Goal: Task Accomplishment & Management: Complete application form

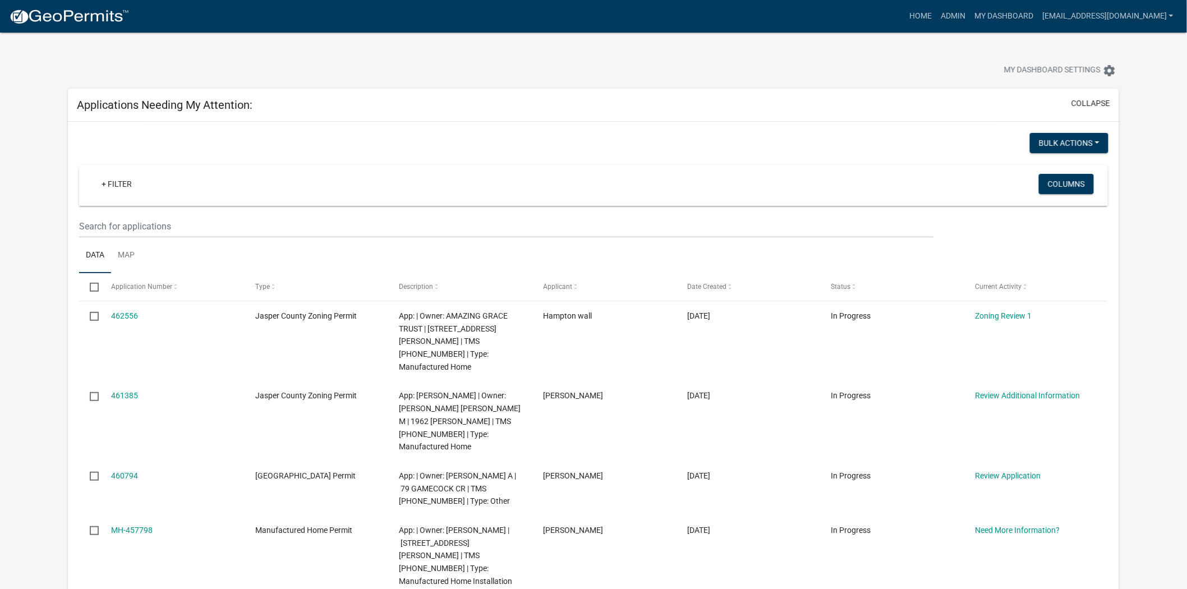
click at [1153, 206] on app-user-applications "more_horiz Home Admin My Dashboard soviedo@jaspercountysc.gov Admin Account Log…" at bounding box center [593, 558] width 1187 height 1051
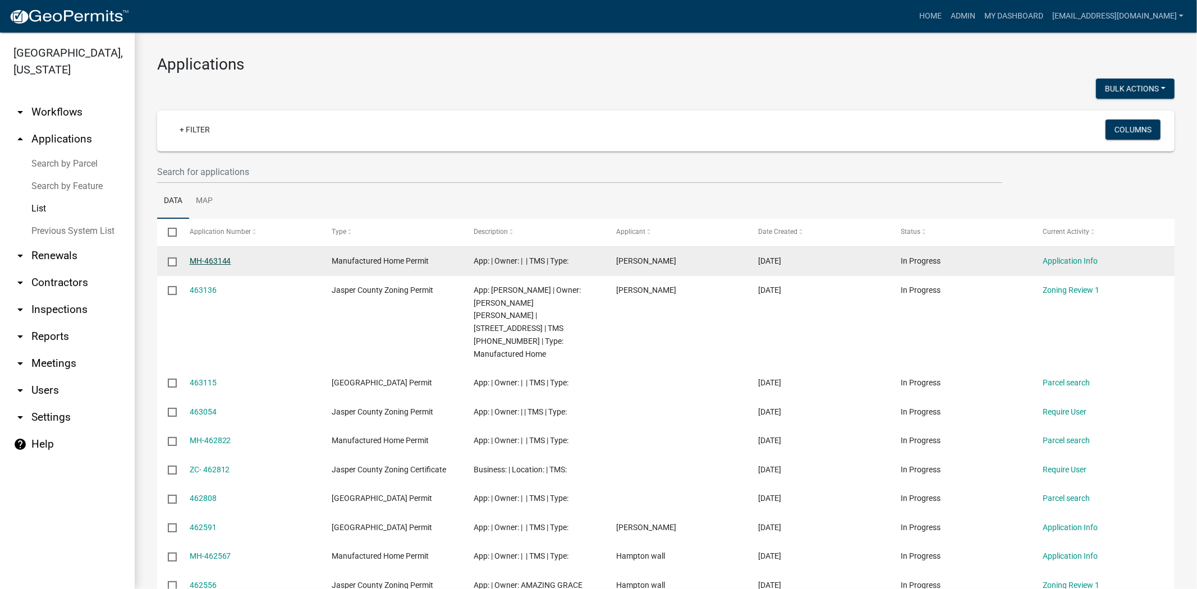
click at [204, 265] on link "MH-463144" at bounding box center [211, 260] width 42 height 9
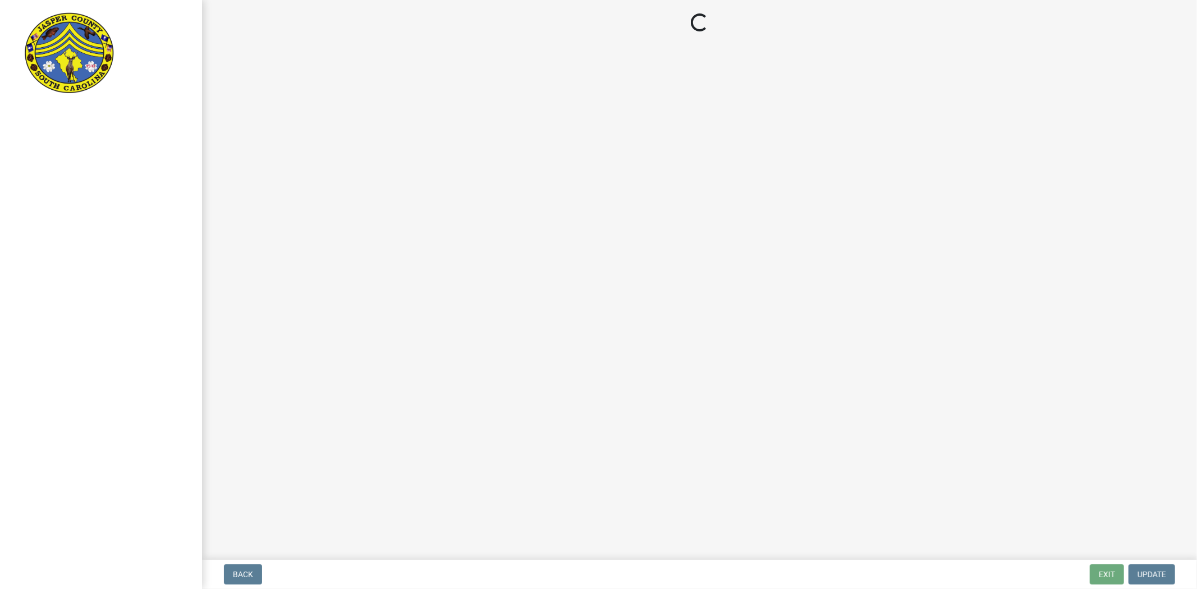
select select "00748aa1-56c2-4786-b7ff-9b3cb1d8d455"
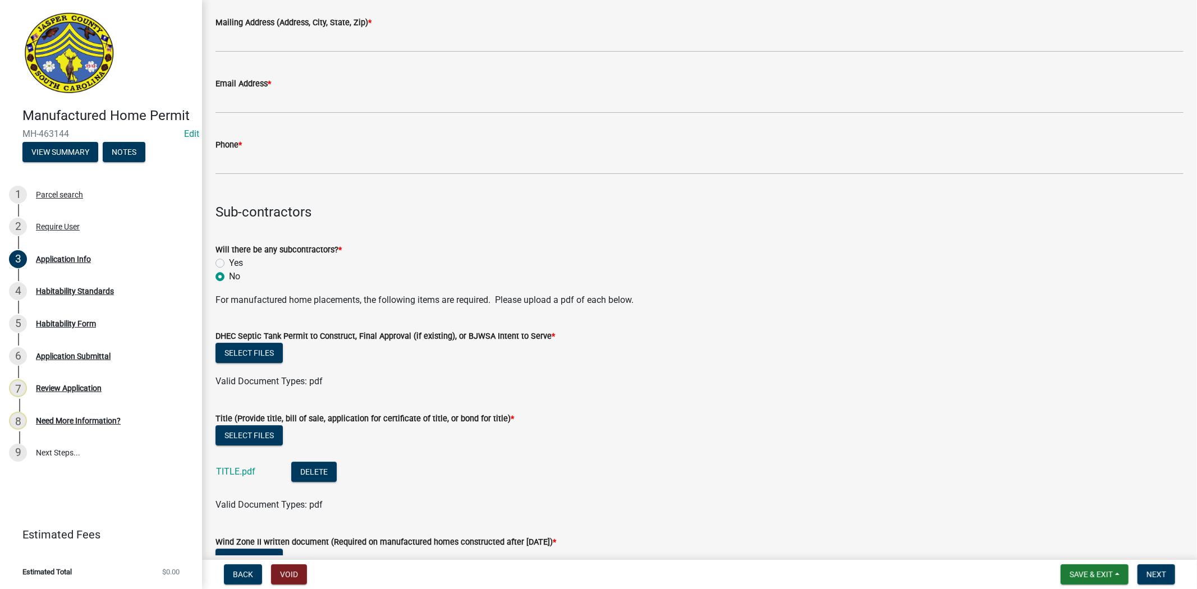
scroll to position [3116, 0]
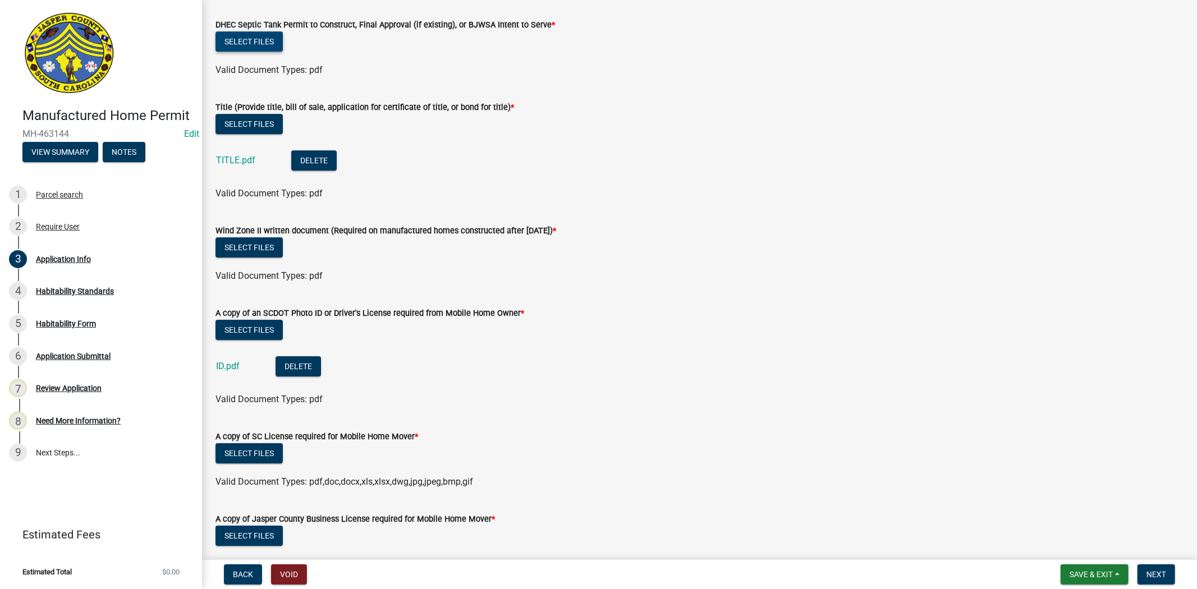
click at [237, 31] on button "Select files" at bounding box center [248, 41] width 67 height 20
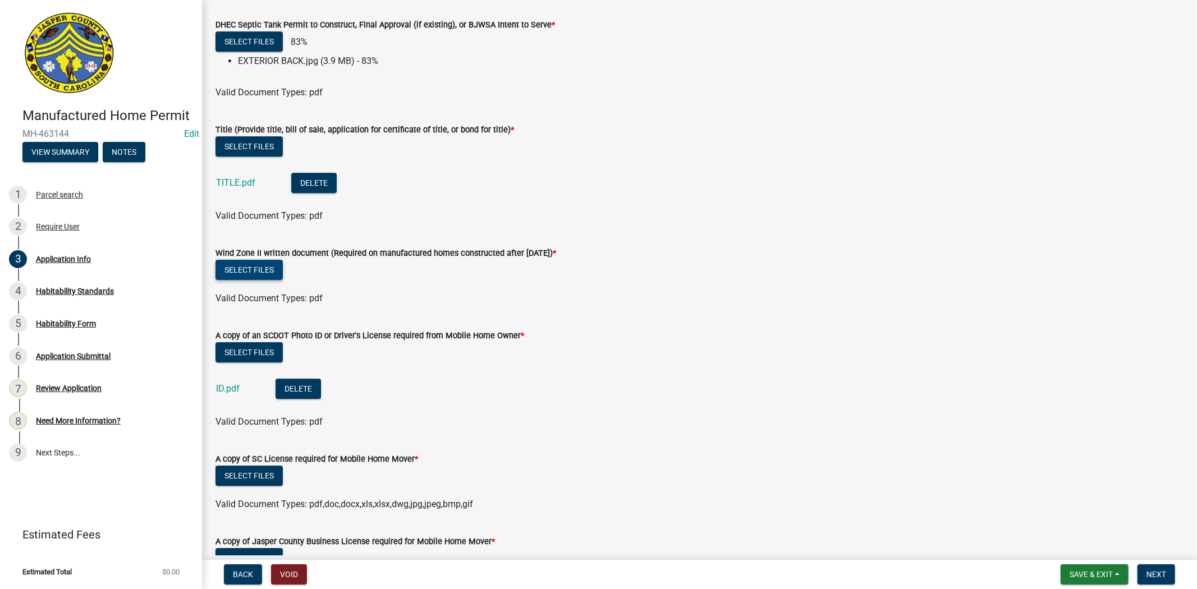
click at [255, 272] on button "Select files" at bounding box center [248, 270] width 67 height 20
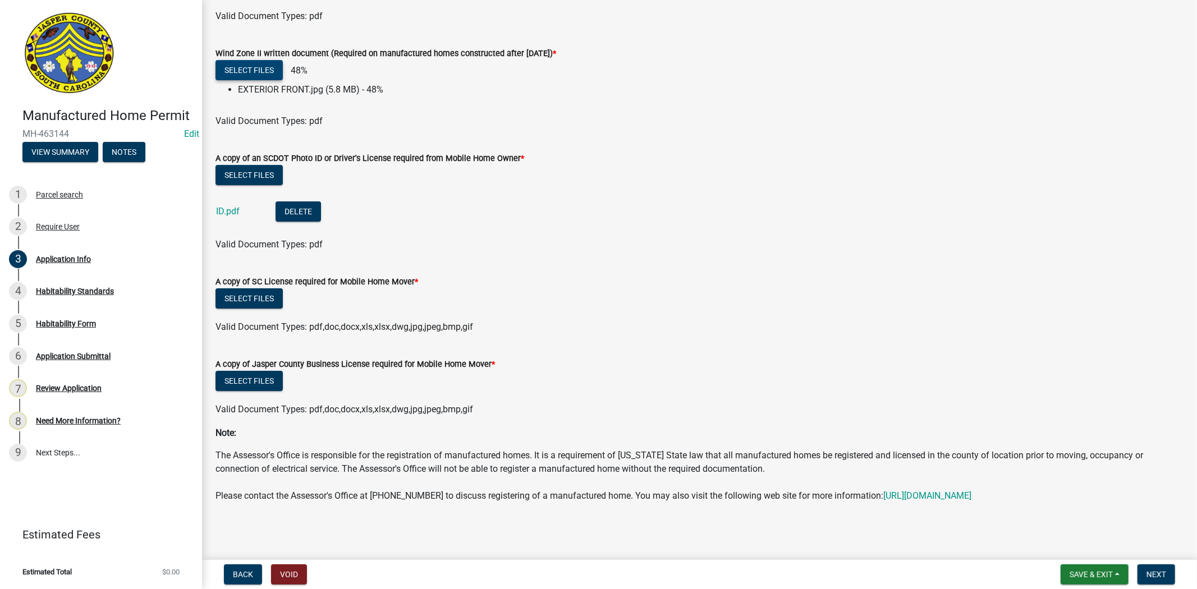
scroll to position [3347, 0]
click at [264, 288] on button "Select files" at bounding box center [248, 298] width 67 height 20
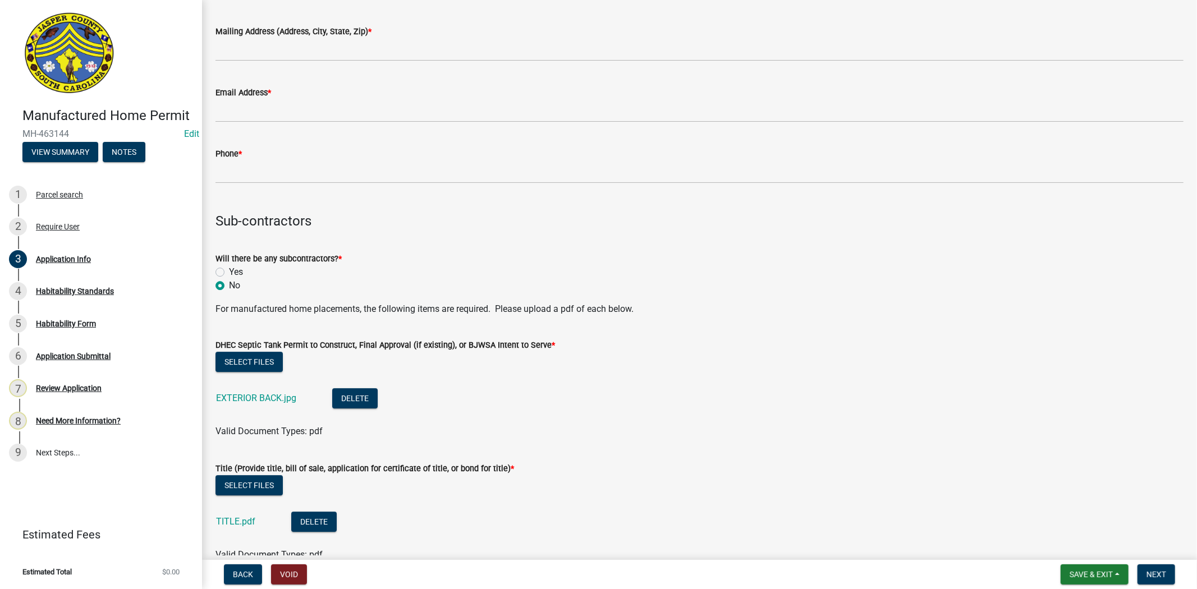
scroll to position [2786, 0]
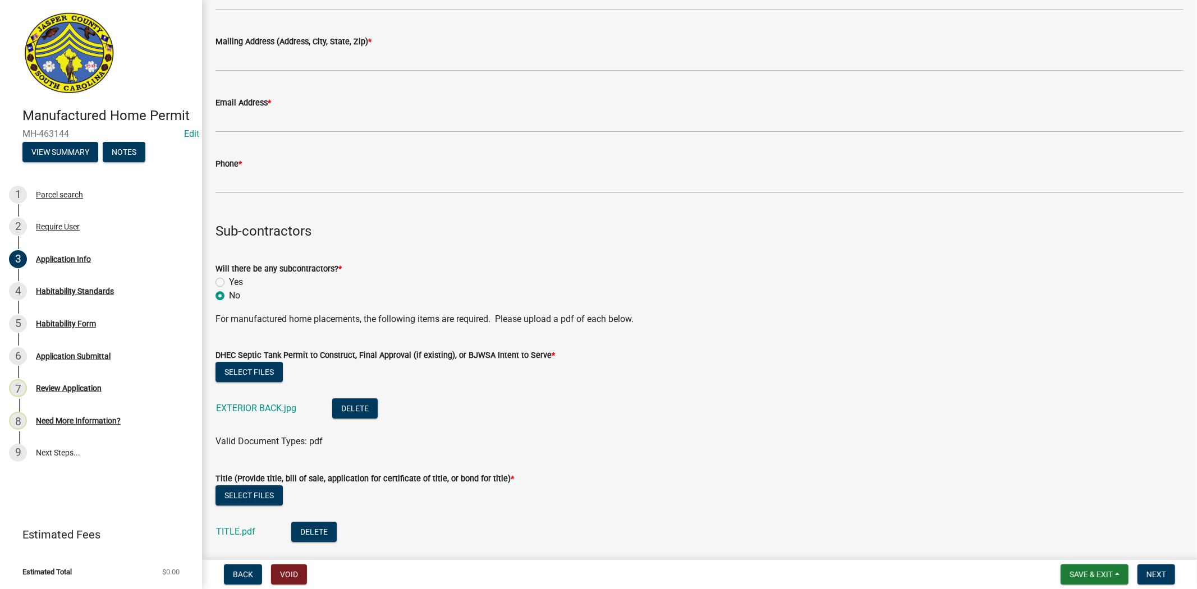
click at [807, 240] on wm-data-entity-input "Sub-contractors" at bounding box center [699, 226] width 968 height 46
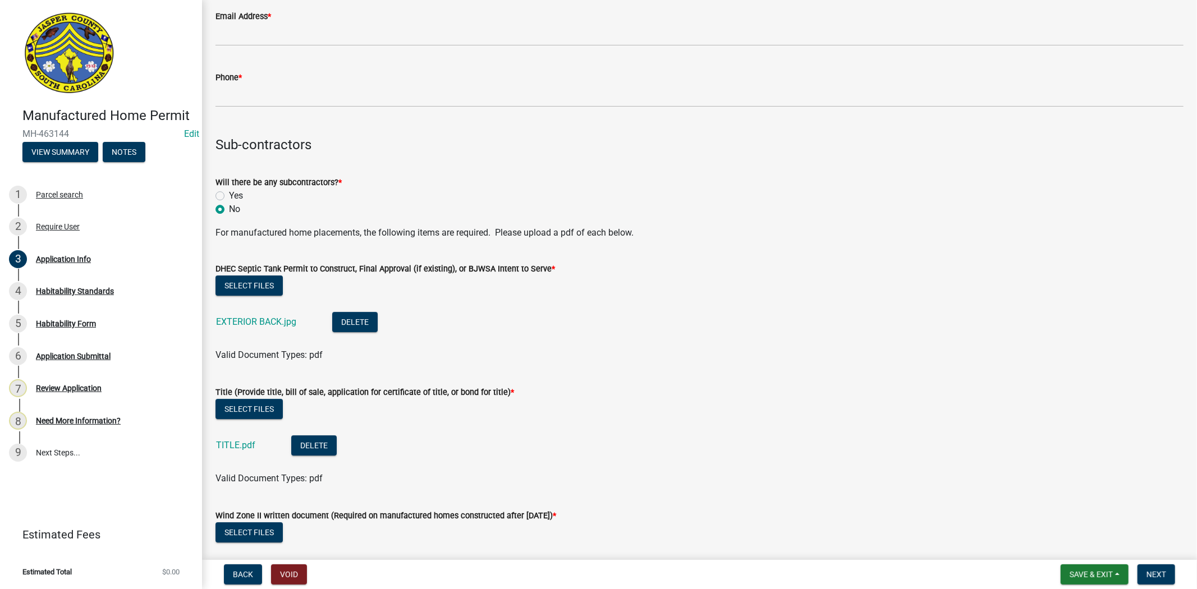
drag, startPoint x: 436, startPoint y: 520, endPoint x: 613, endPoint y: 362, distance: 237.2
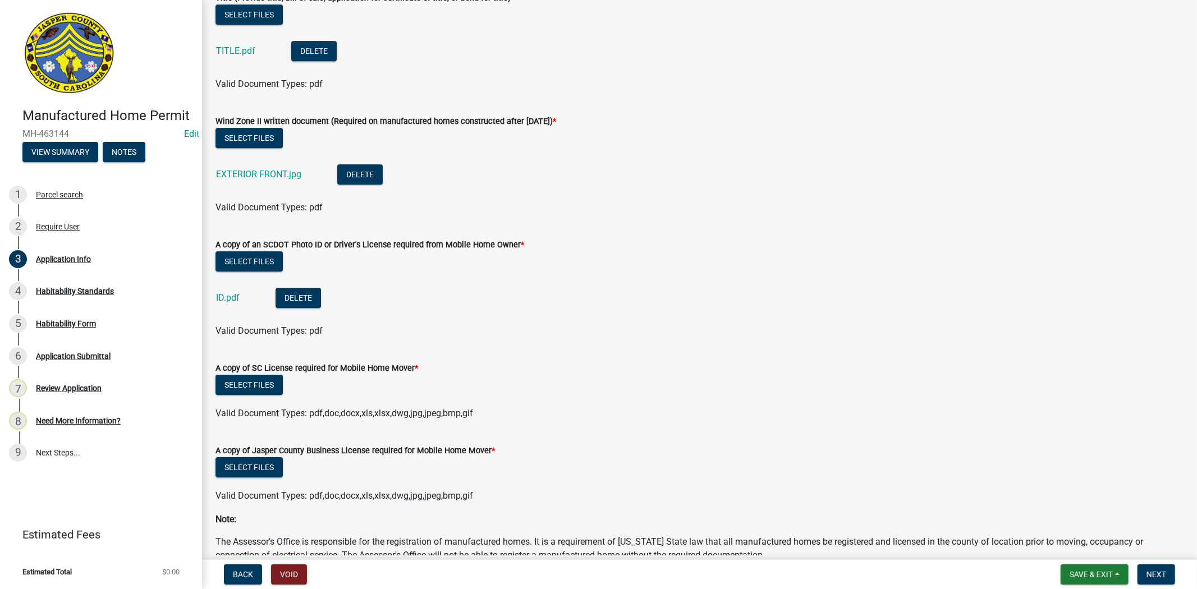
scroll to position [3284, 0]
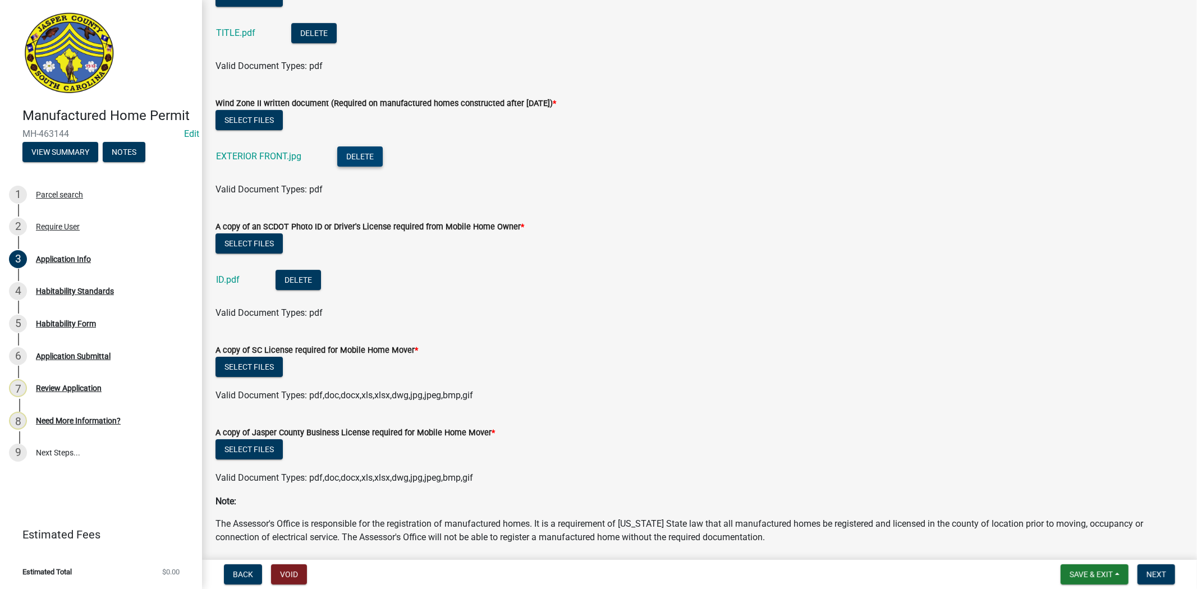
click at [376, 148] on button "Delete" at bounding box center [359, 156] width 45 height 20
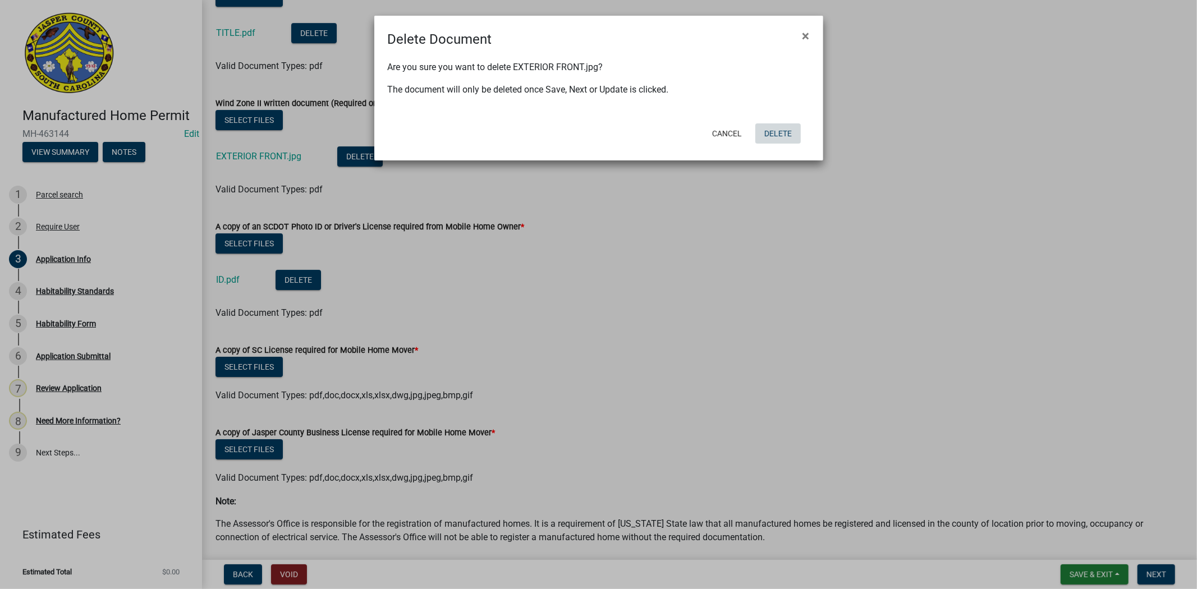
click at [765, 132] on button "Delete" at bounding box center [777, 133] width 45 height 20
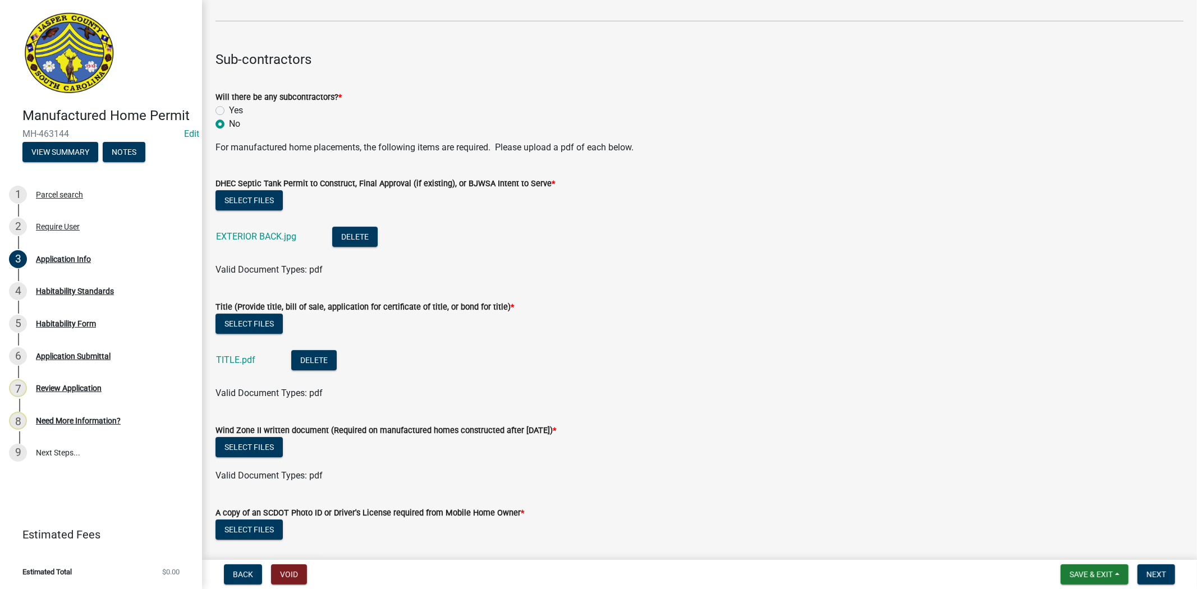
scroll to position [2910, 0]
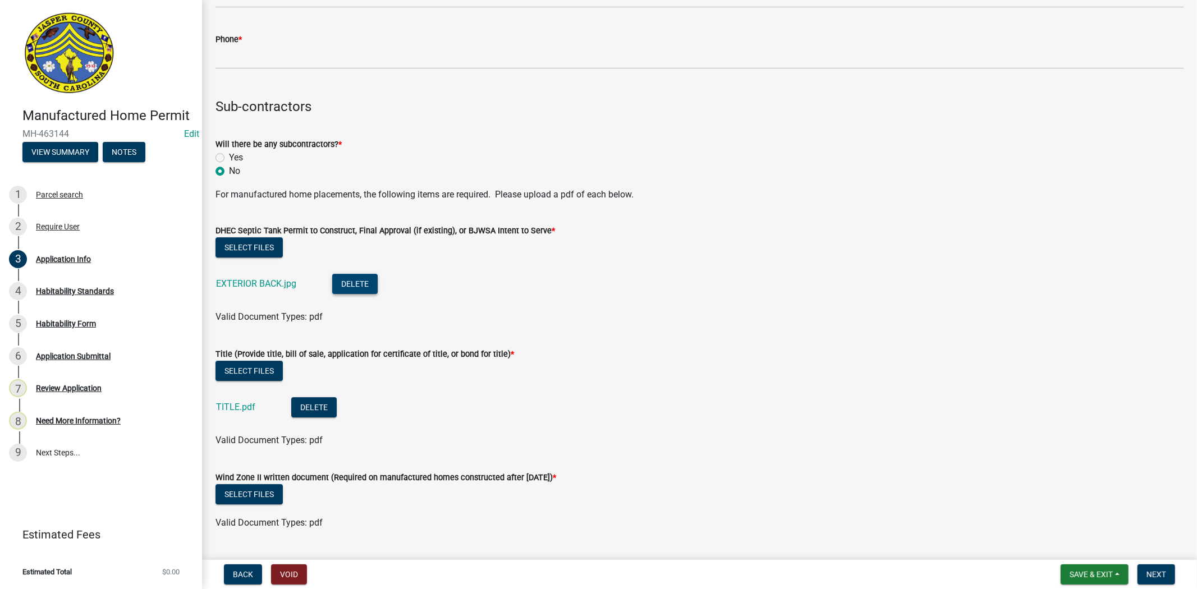
click at [366, 285] on button "Delete" at bounding box center [354, 284] width 45 height 20
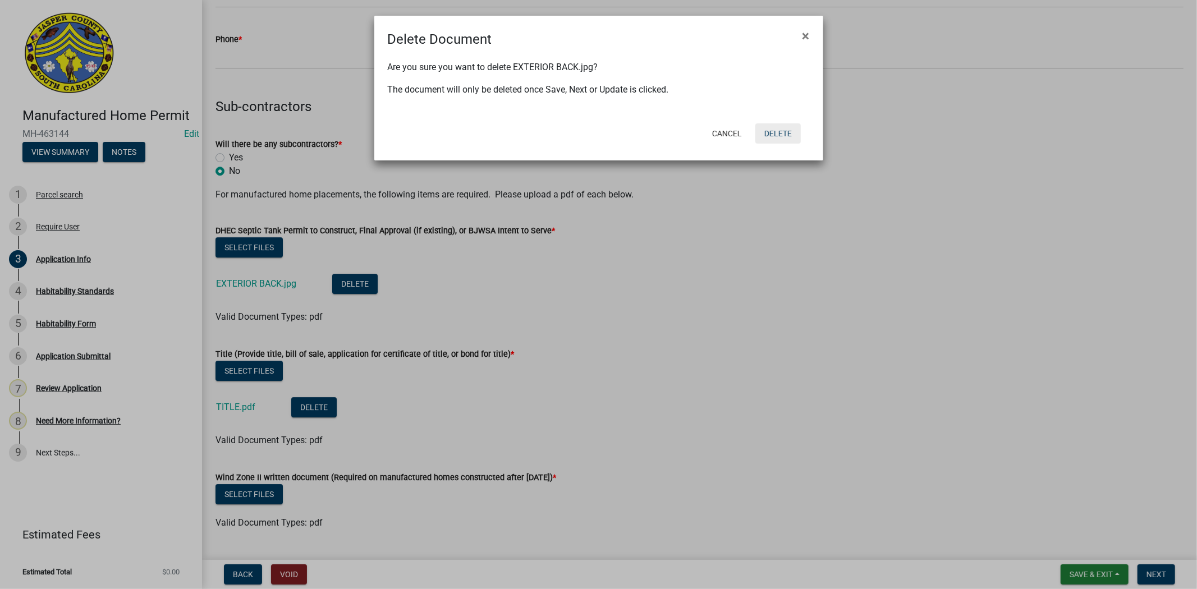
click at [781, 139] on button "Delete" at bounding box center [777, 133] width 45 height 20
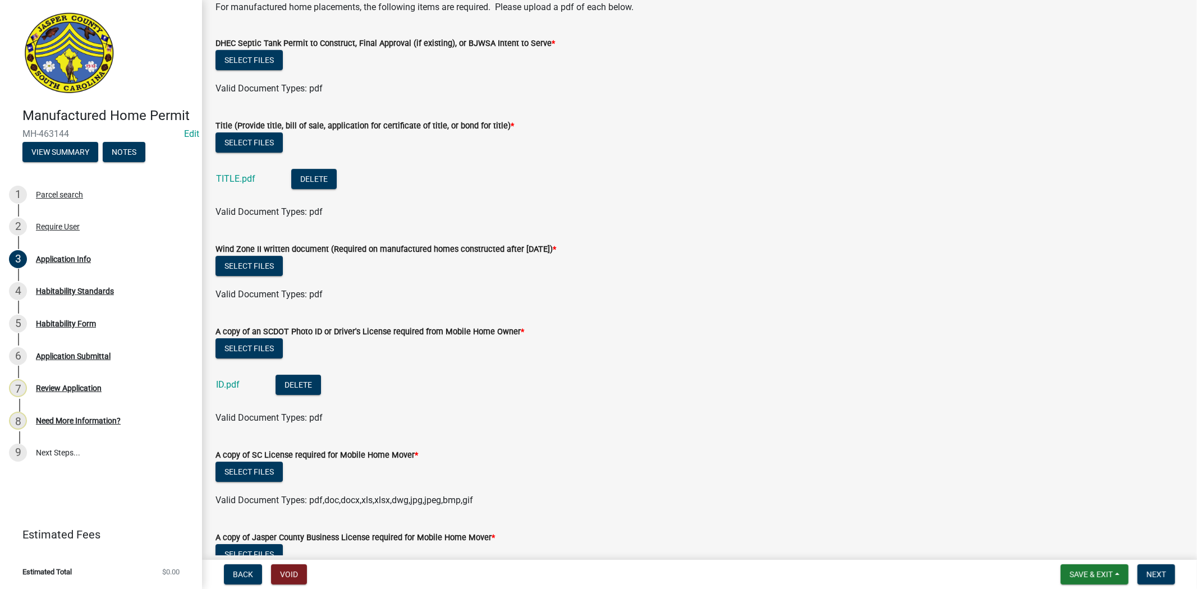
scroll to position [3160, 0]
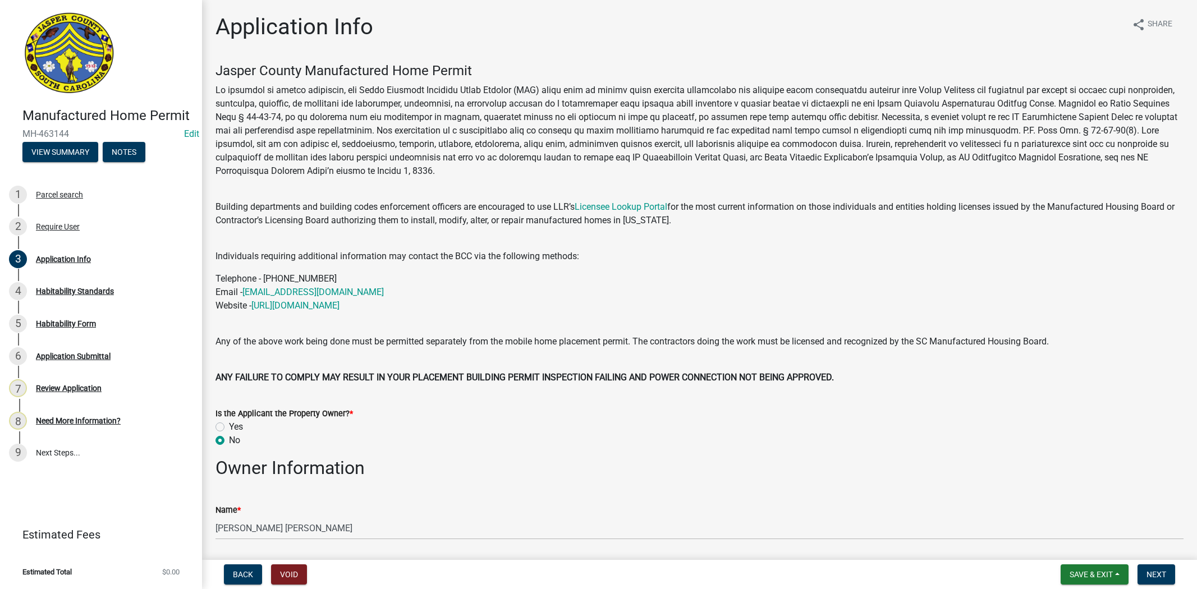
select select "00748aa1-56c2-4786-b7ff-9b3cb1d8d455"
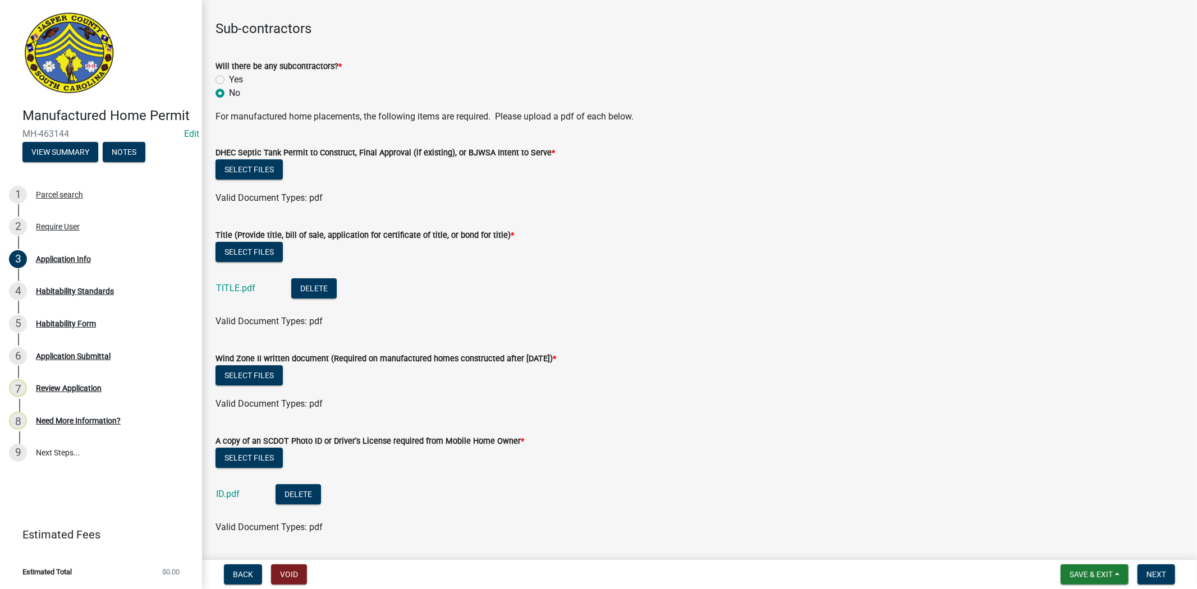
scroll to position [2973, 0]
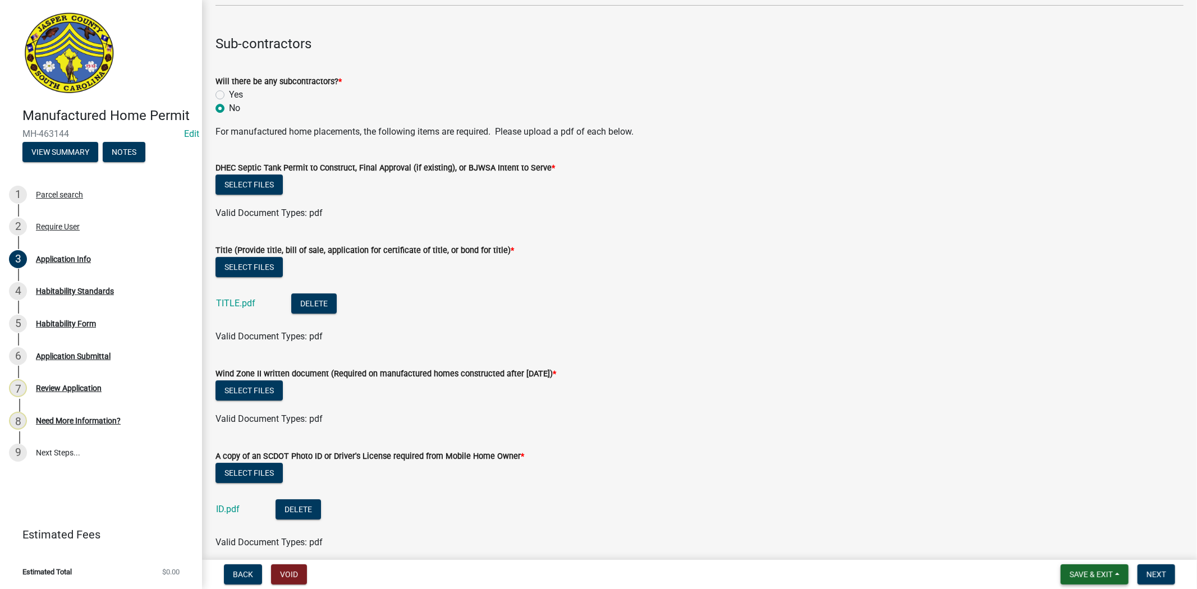
click at [1082, 573] on span "Save & Exit" at bounding box center [1090, 574] width 43 height 9
click at [1062, 517] on button "Save" at bounding box center [1083, 518] width 90 height 27
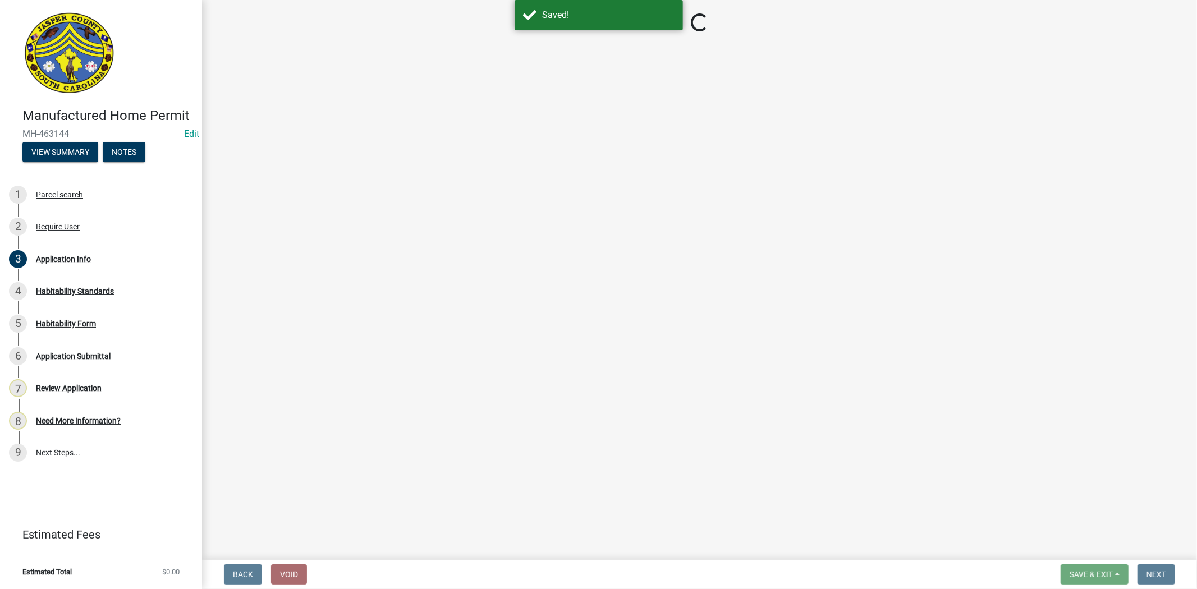
select select "00748aa1-56c2-4786-b7ff-9b3cb1d8d455"
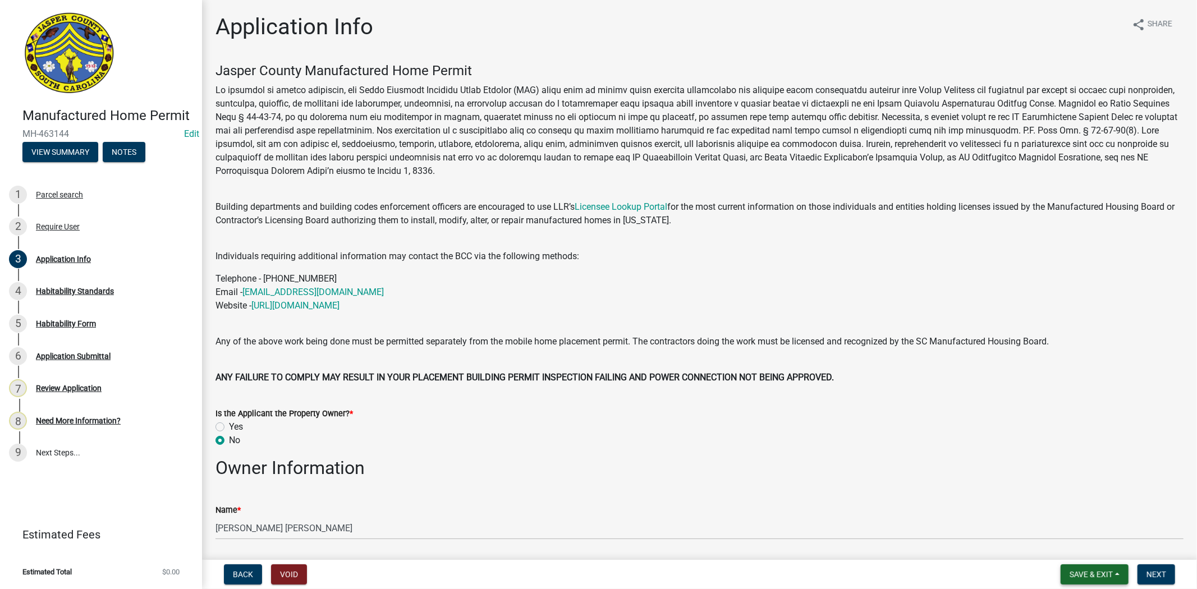
click at [1078, 571] on span "Save & Exit" at bounding box center [1090, 574] width 43 height 9
click at [1066, 515] on button "Save" at bounding box center [1083, 518] width 90 height 27
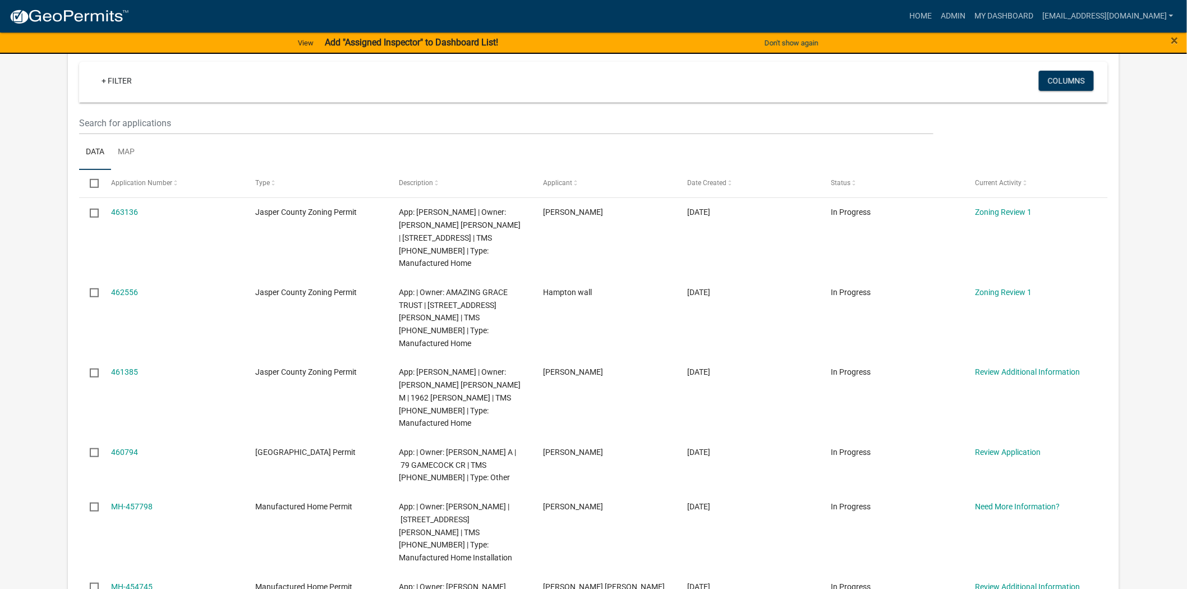
scroll to position [187, 0]
